Goal: Information Seeking & Learning: Learn about a topic

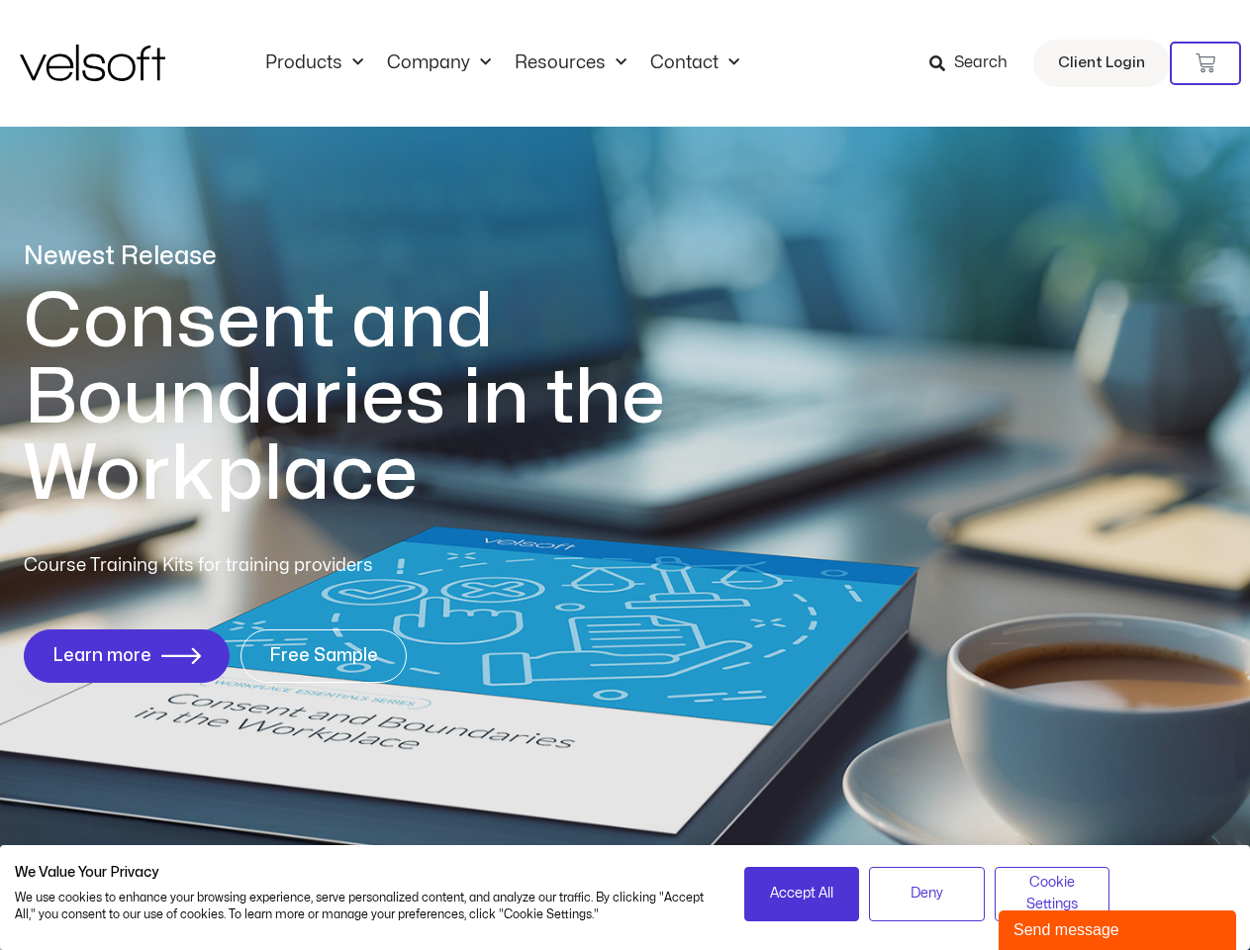
click at [625, 475] on h1 "Consent and Boundaries in the Workplace" at bounding box center [385, 398] width 723 height 229
click at [1206, 63] on icon at bounding box center [1206, 63] width 20 height 20
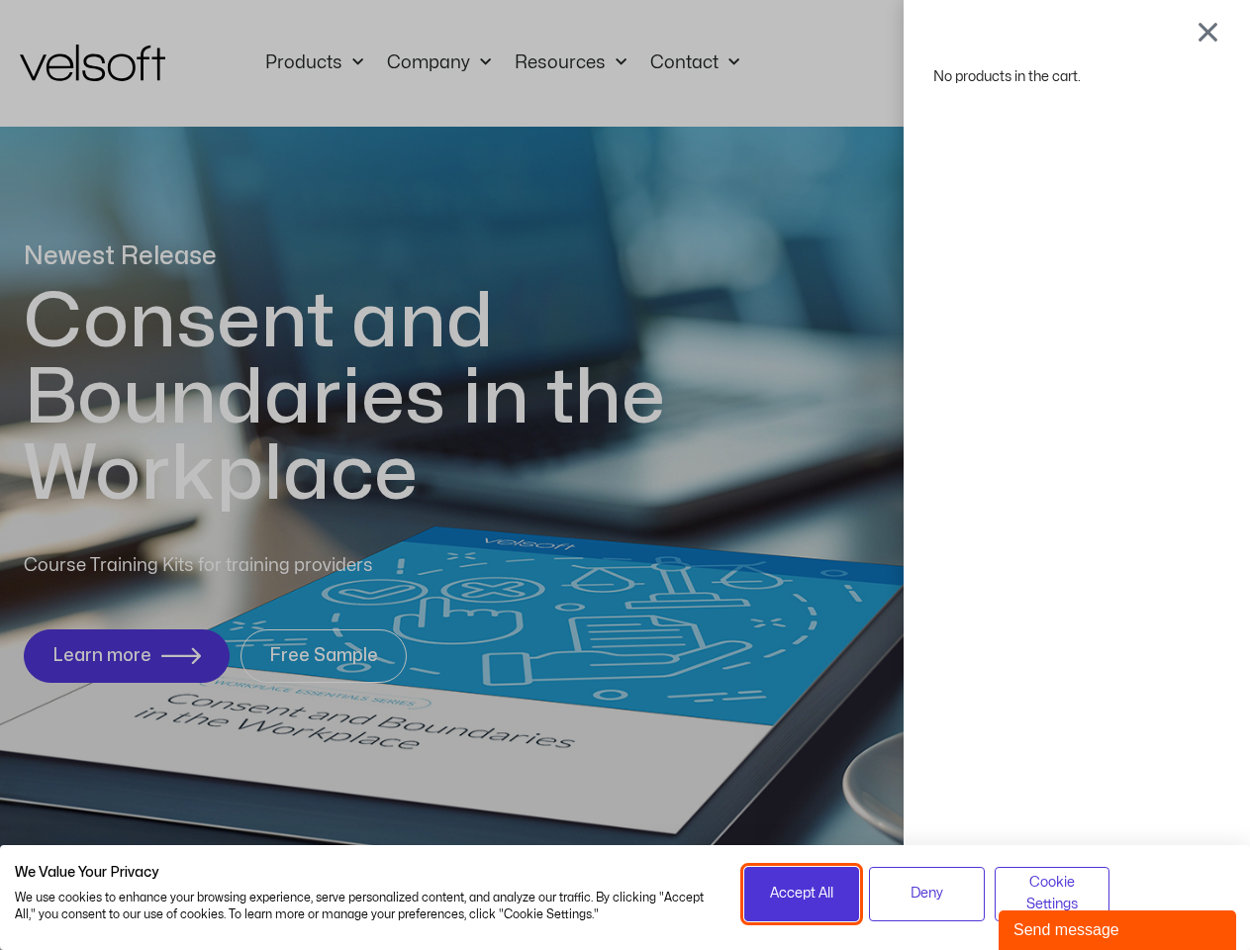
click at [802, 894] on span "Accept All" at bounding box center [801, 894] width 63 height 22
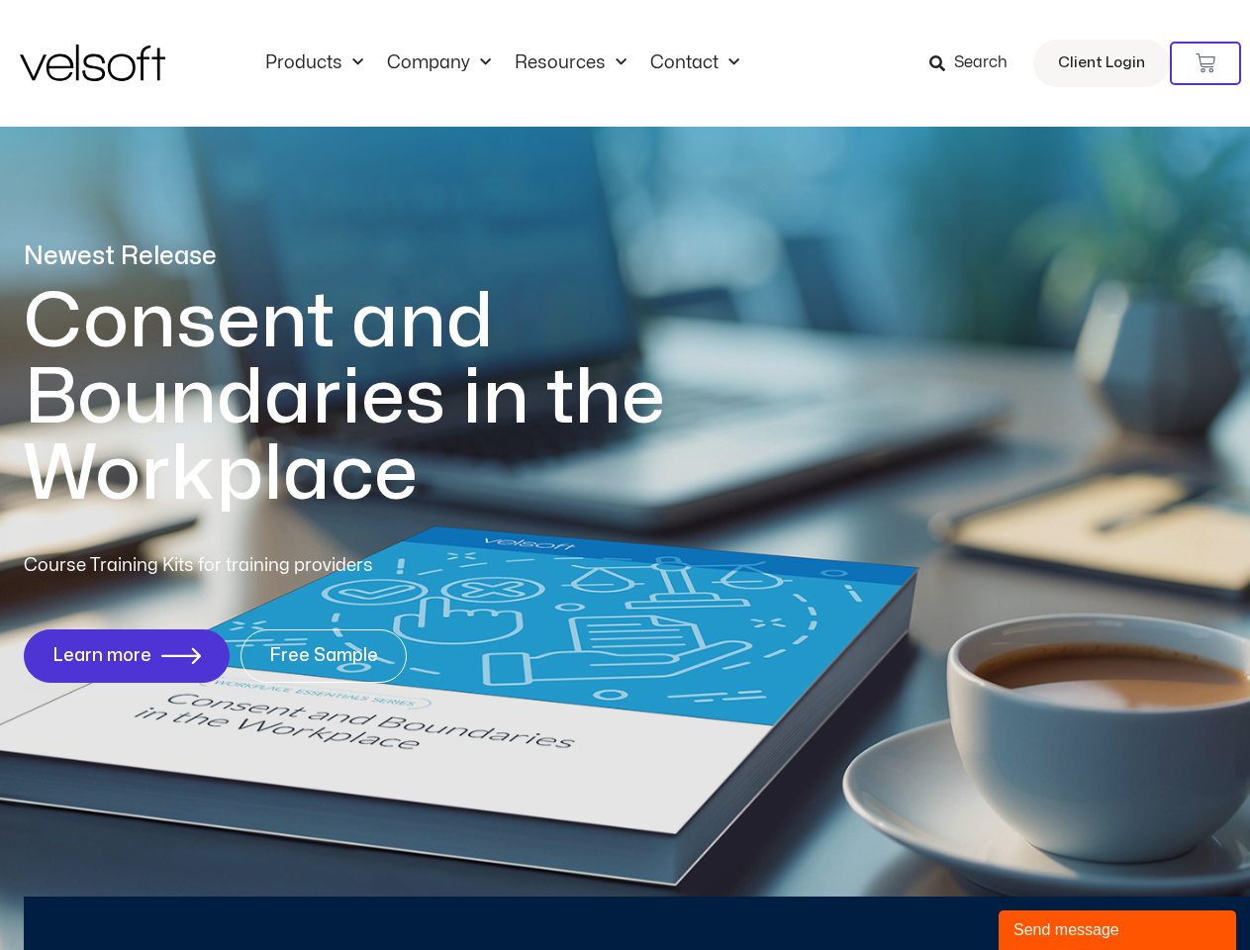
click at [626, 475] on div "No products in the cart." at bounding box center [626, 475] width 0 height 0
click at [1118, 931] on div "Send message" at bounding box center [1118, 931] width 208 height 24
